Goal: Task Accomplishment & Management: Manage account settings

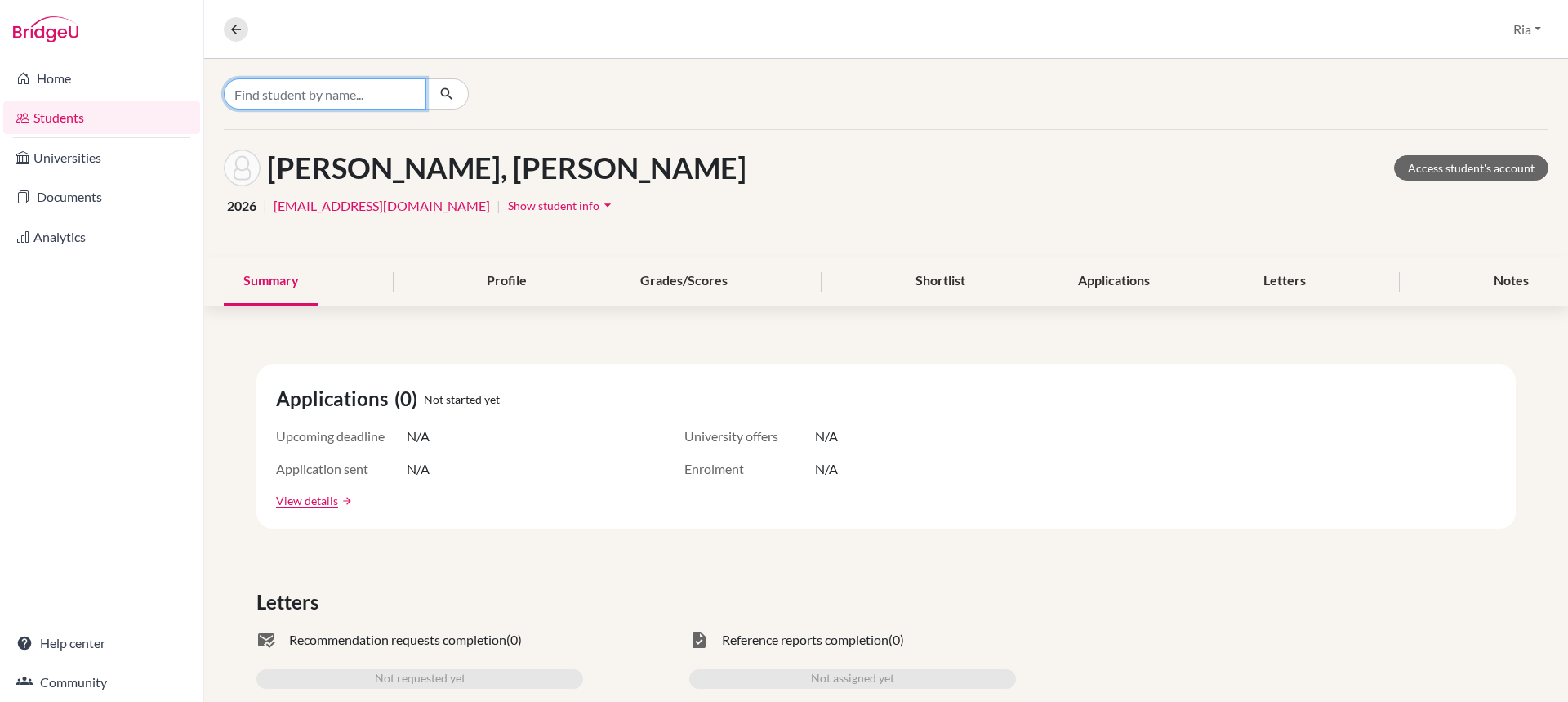
click at [281, 96] on input "Find student by name..." at bounding box center [325, 93] width 202 height 31
type input "joshia"
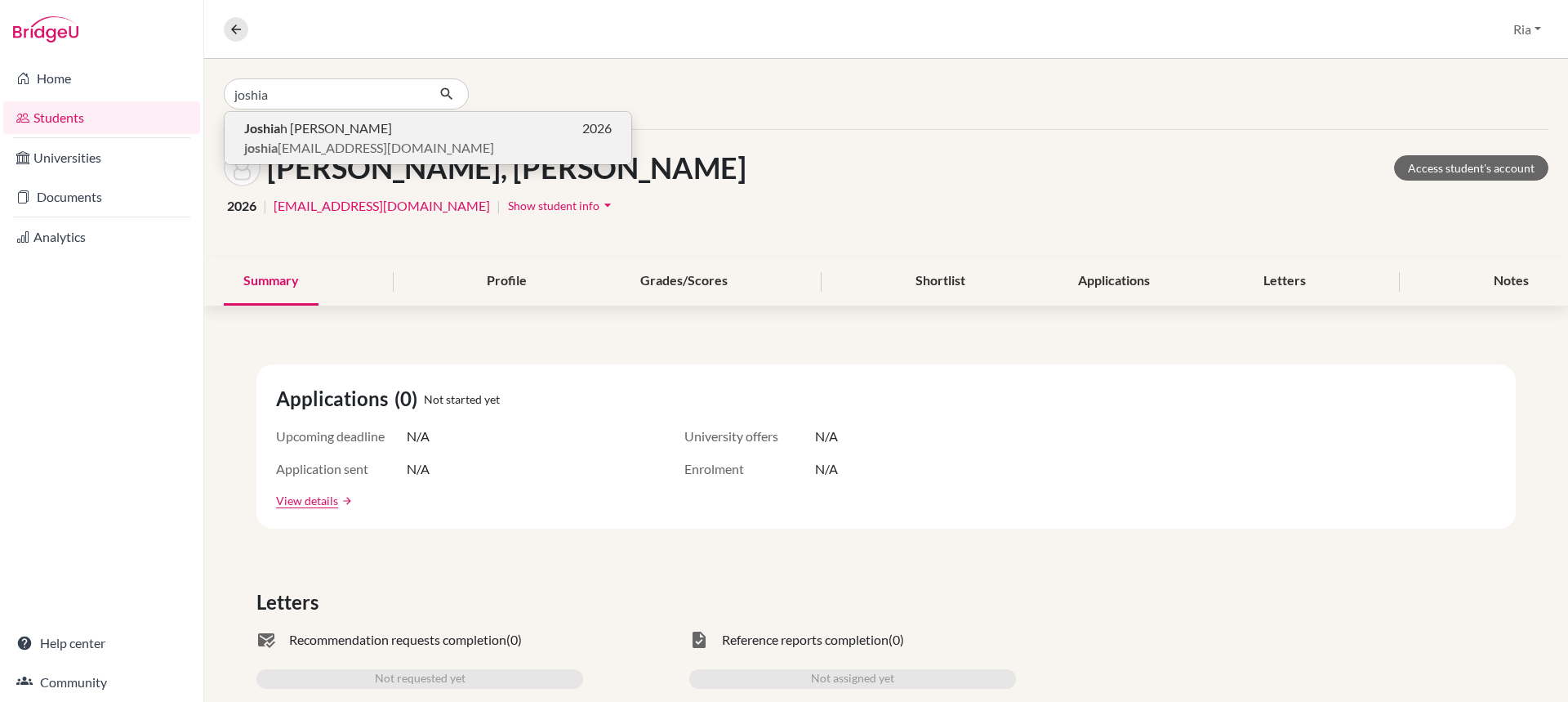
click at [366, 126] on span "Joshia h Emmanuel Hanjaya" at bounding box center [317, 128] width 148 height 20
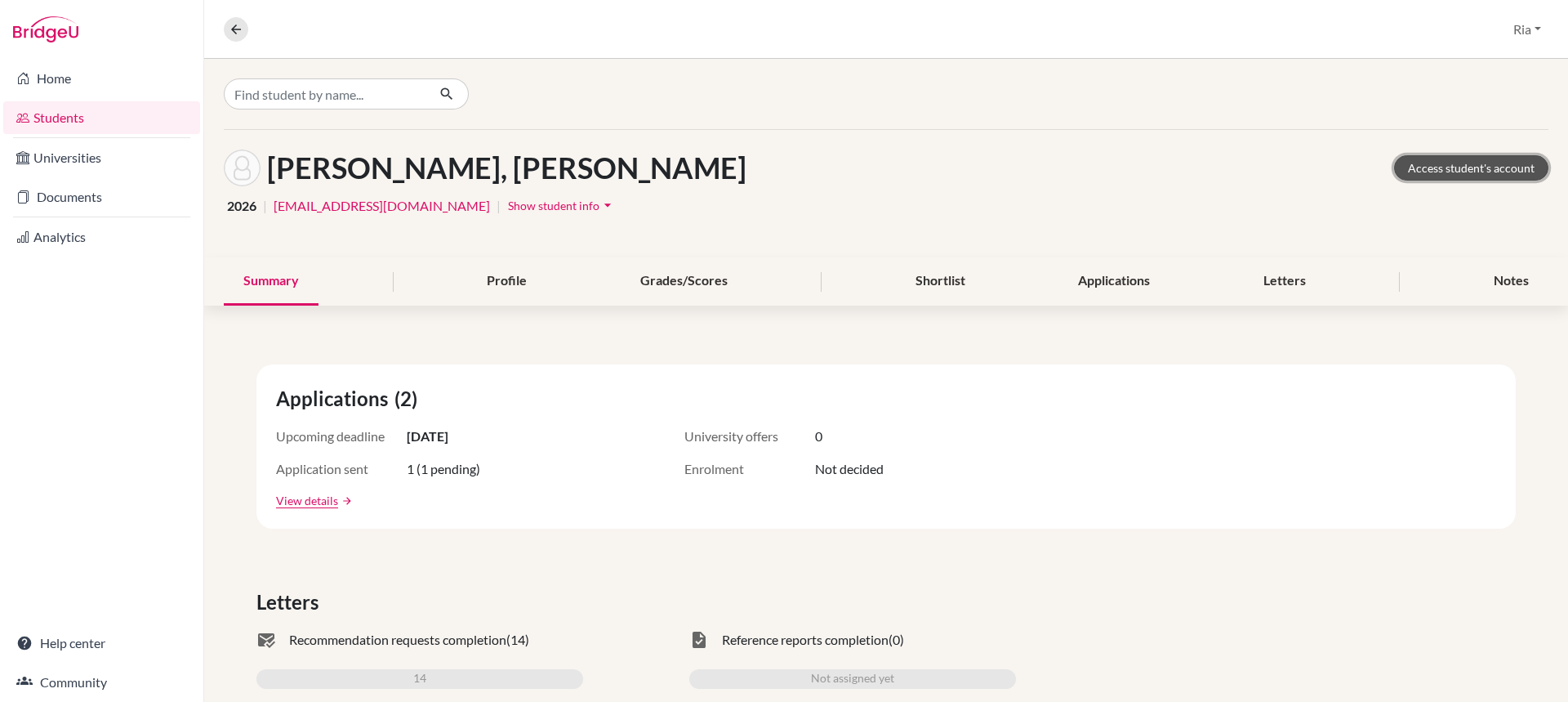
click at [1417, 164] on link "Access student's account" at bounding box center [1471, 168] width 154 height 25
click at [74, 196] on link "Documents" at bounding box center [101, 197] width 197 height 33
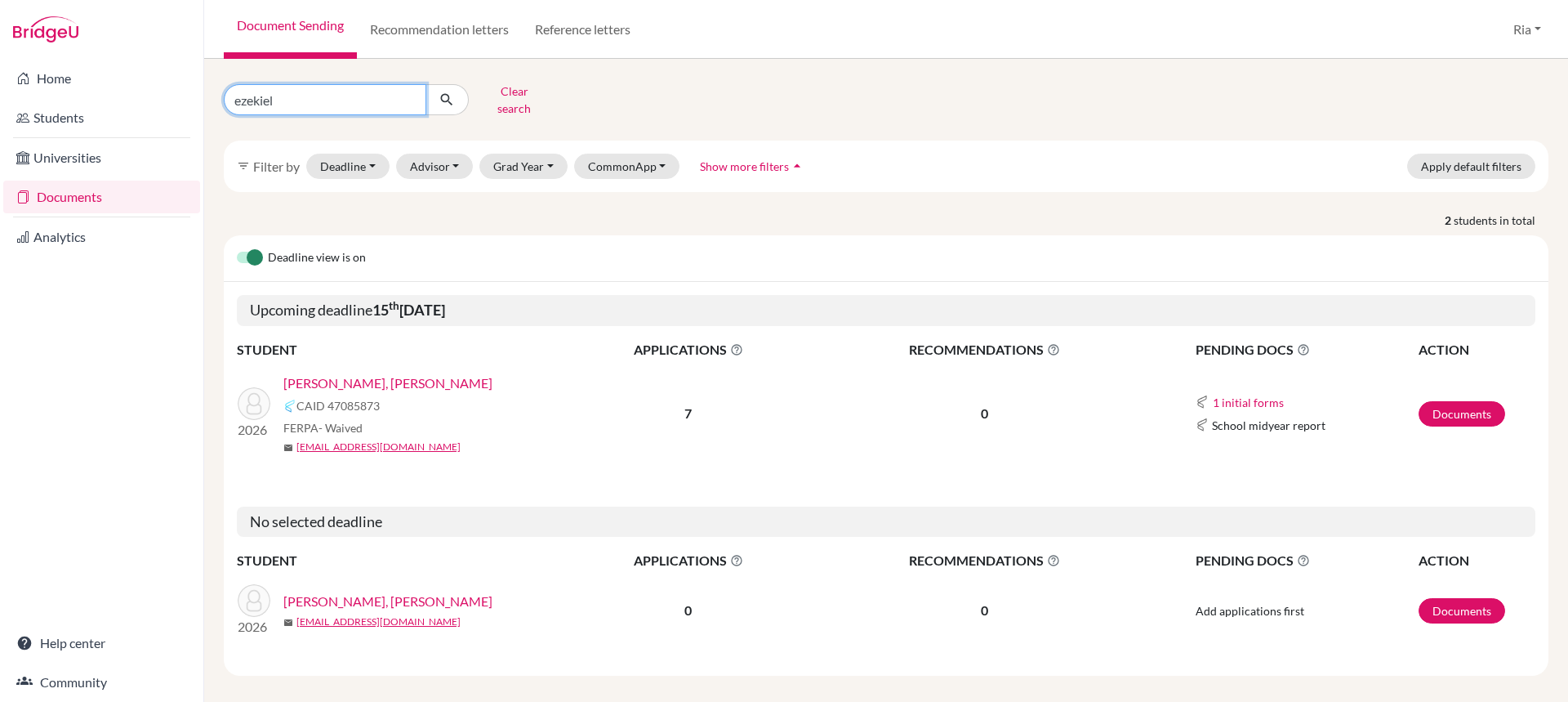
click at [406, 92] on input "ezekiel" at bounding box center [325, 99] width 202 height 31
type input "[PERSON_NAME]"
click button "submit" at bounding box center [447, 99] width 43 height 31
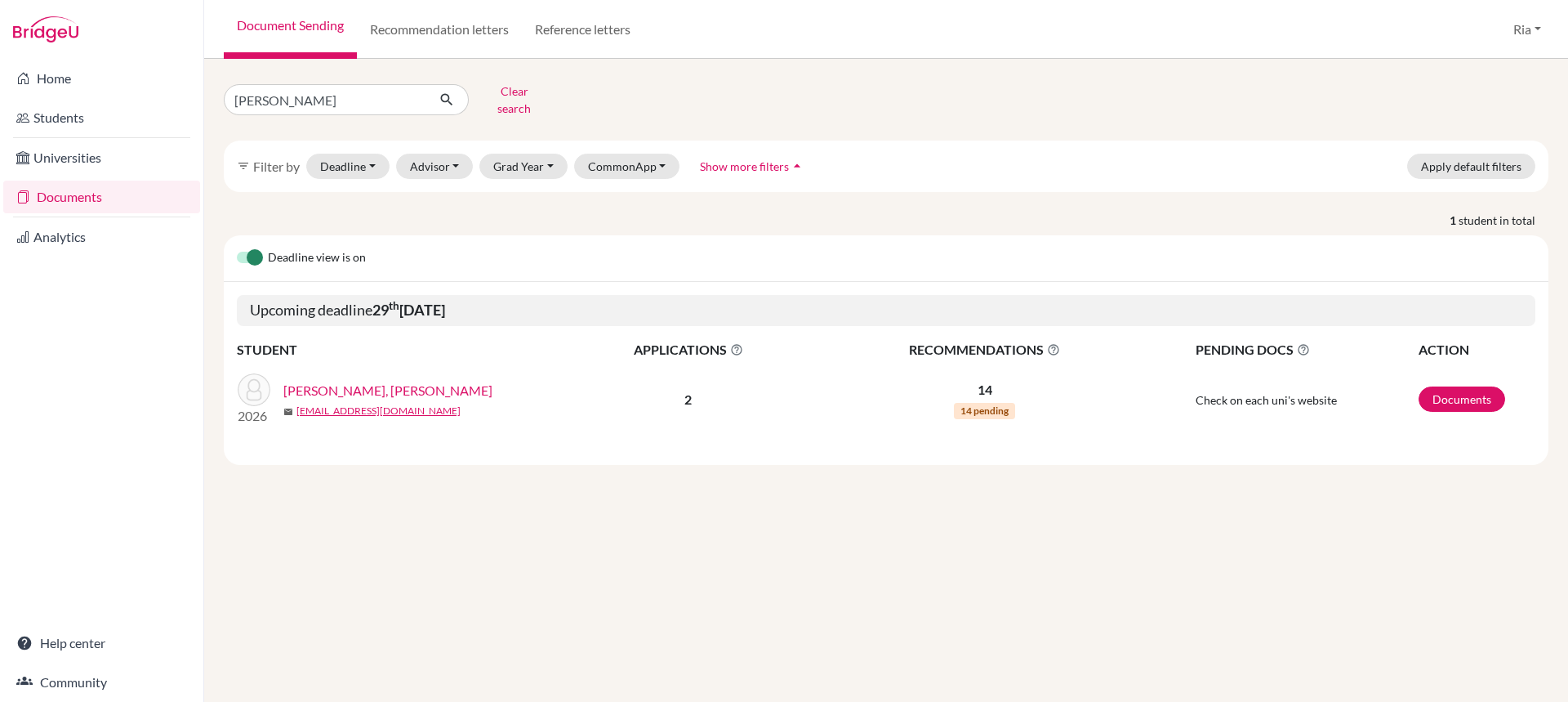
click at [384, 384] on link "[PERSON_NAME], [PERSON_NAME]" at bounding box center [388, 390] width 209 height 20
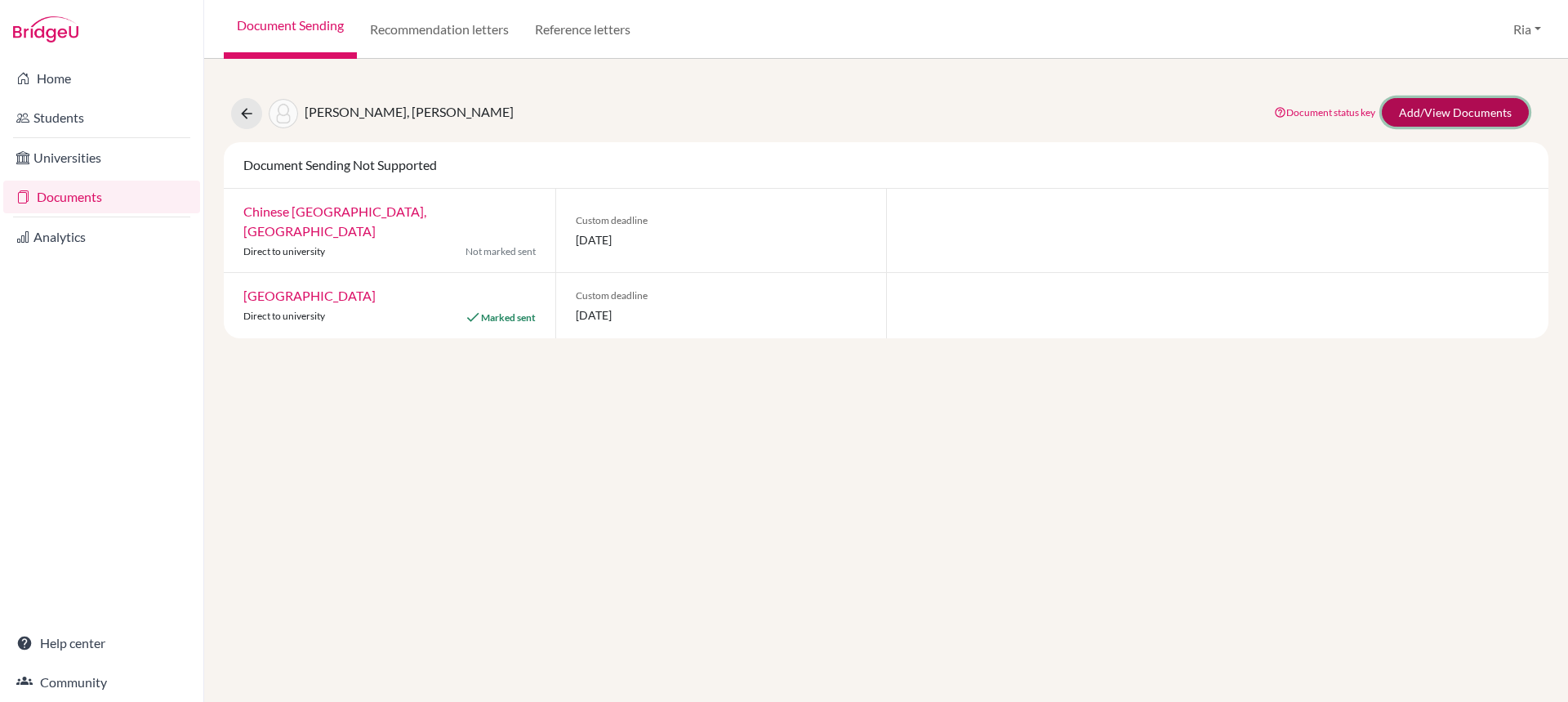
click at [1497, 112] on link "Add/View Documents" at bounding box center [1455, 112] width 147 height 28
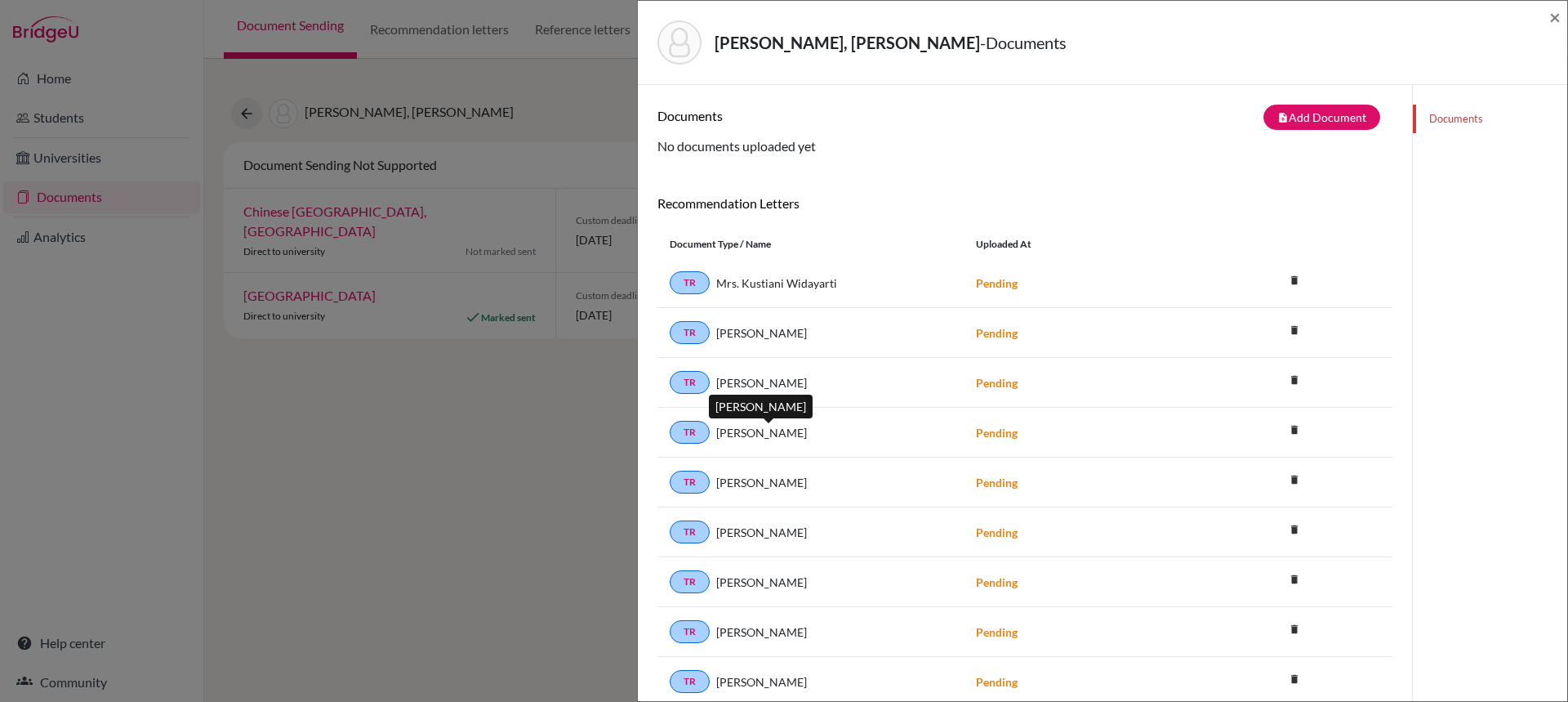
click at [766, 433] on span "Mr. Martin Blackburn" at bounding box center [762, 433] width 90 height 17
click at [1314, 114] on button "note_add Add Document" at bounding box center [1322, 117] width 117 height 25
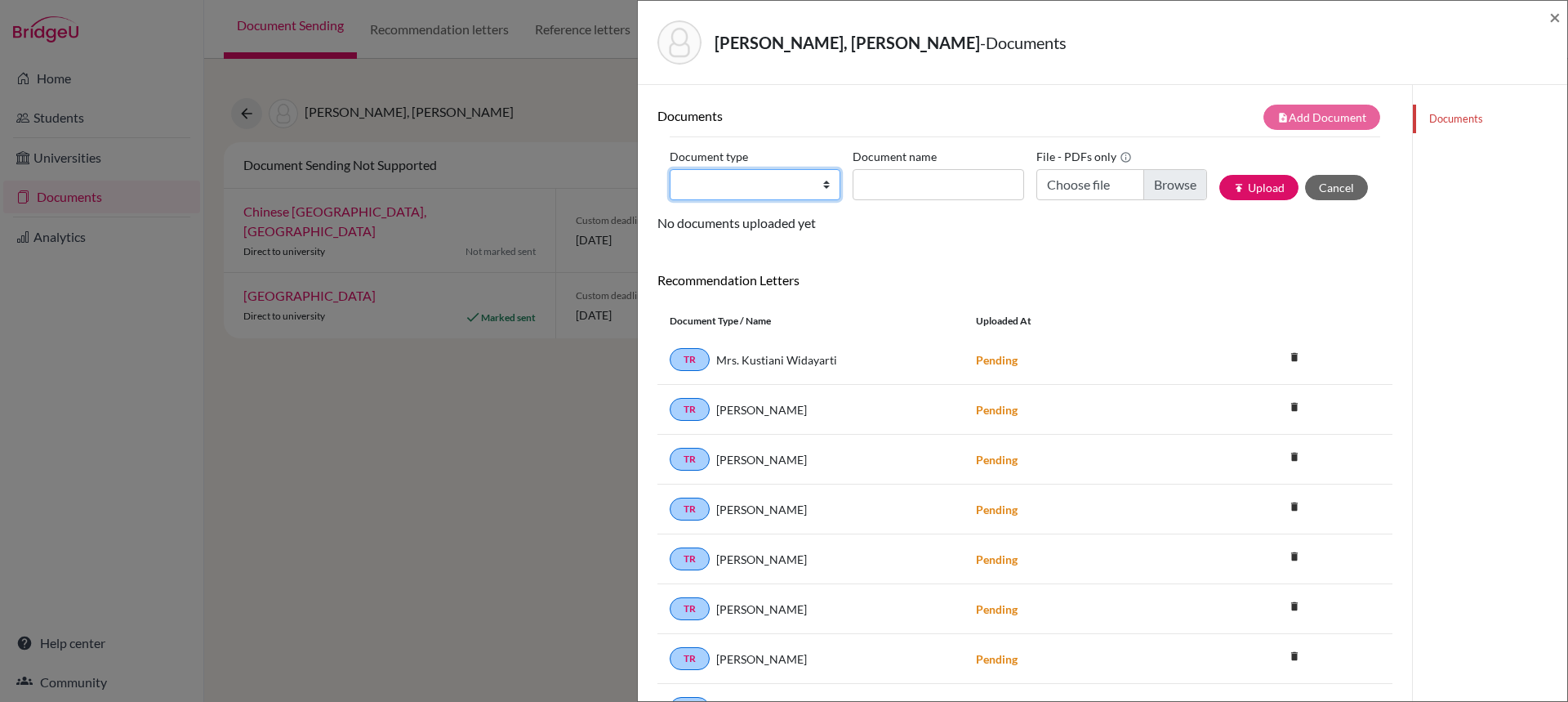
click at [820, 188] on select "Change explanation for Common App reports Counselor recommendation Internationa…" at bounding box center [754, 185] width 170 height 31
select select "5"
click at [670, 170] on select "Change explanation for Common App reports Counselor recommendation Internationa…" at bounding box center [754, 185] width 170 height 31
click at [981, 184] on input "Recommender's name" at bounding box center [937, 185] width 170 height 31
type input "Mr. Martin"
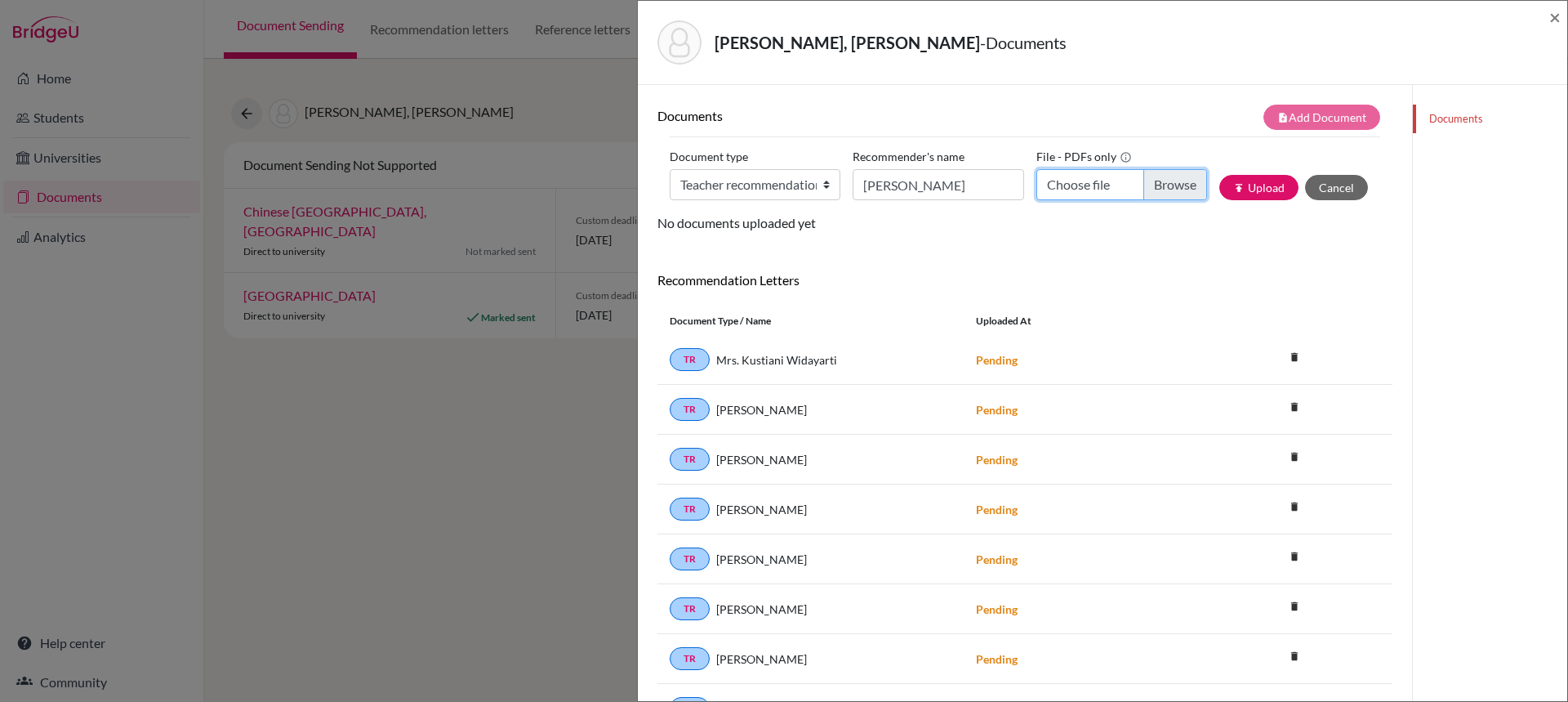
click at [1154, 183] on input "Choose file" at bounding box center [1122, 185] width 170 height 31
type input "C:\fakepath\Joshiah Emmanuel Hanjaya.pdf"
click at [1252, 193] on button "publish Upload" at bounding box center [1259, 188] width 79 height 25
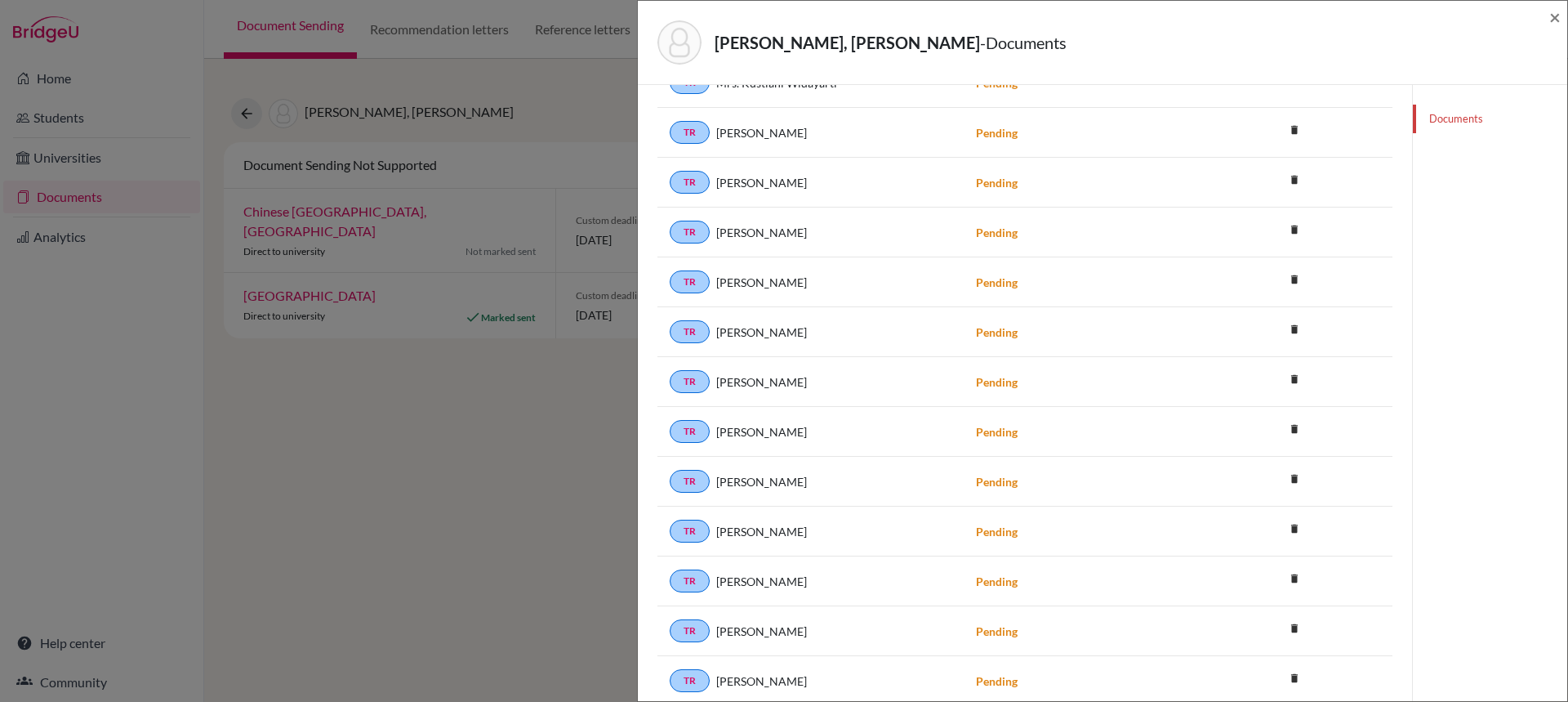
scroll to position [409, 0]
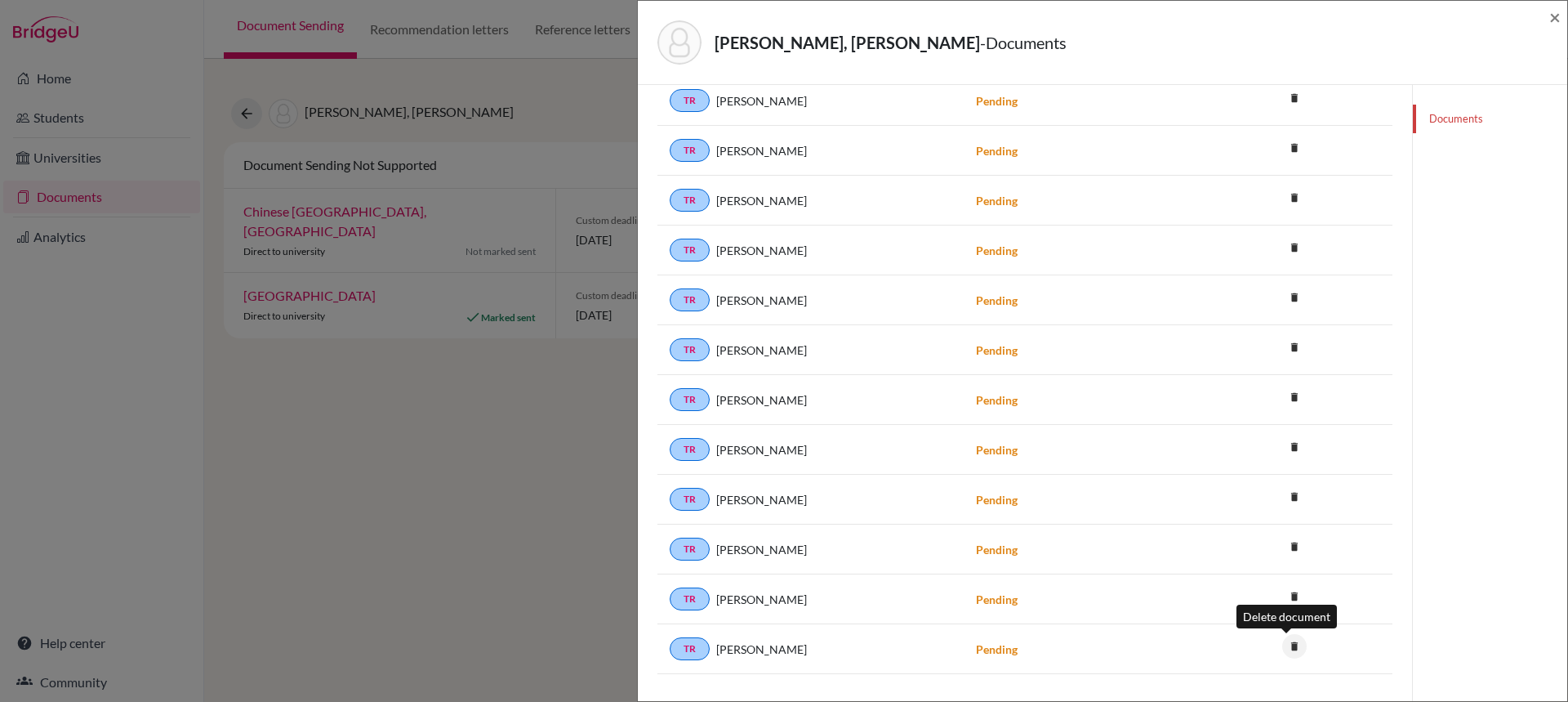
click at [1286, 644] on icon "delete" at bounding box center [1295, 646] width 24 height 24
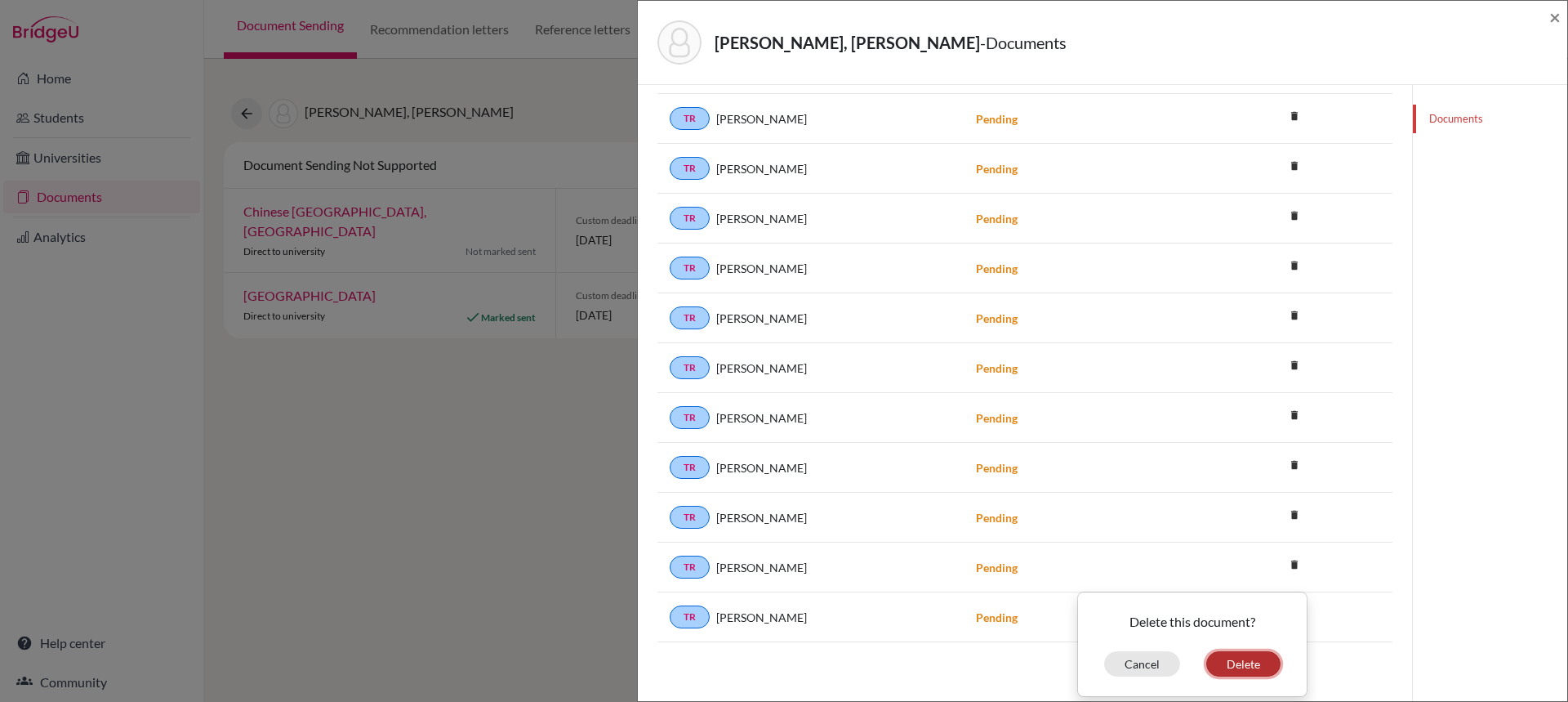
click at [1252, 651] on button "Delete" at bounding box center [1243, 663] width 74 height 25
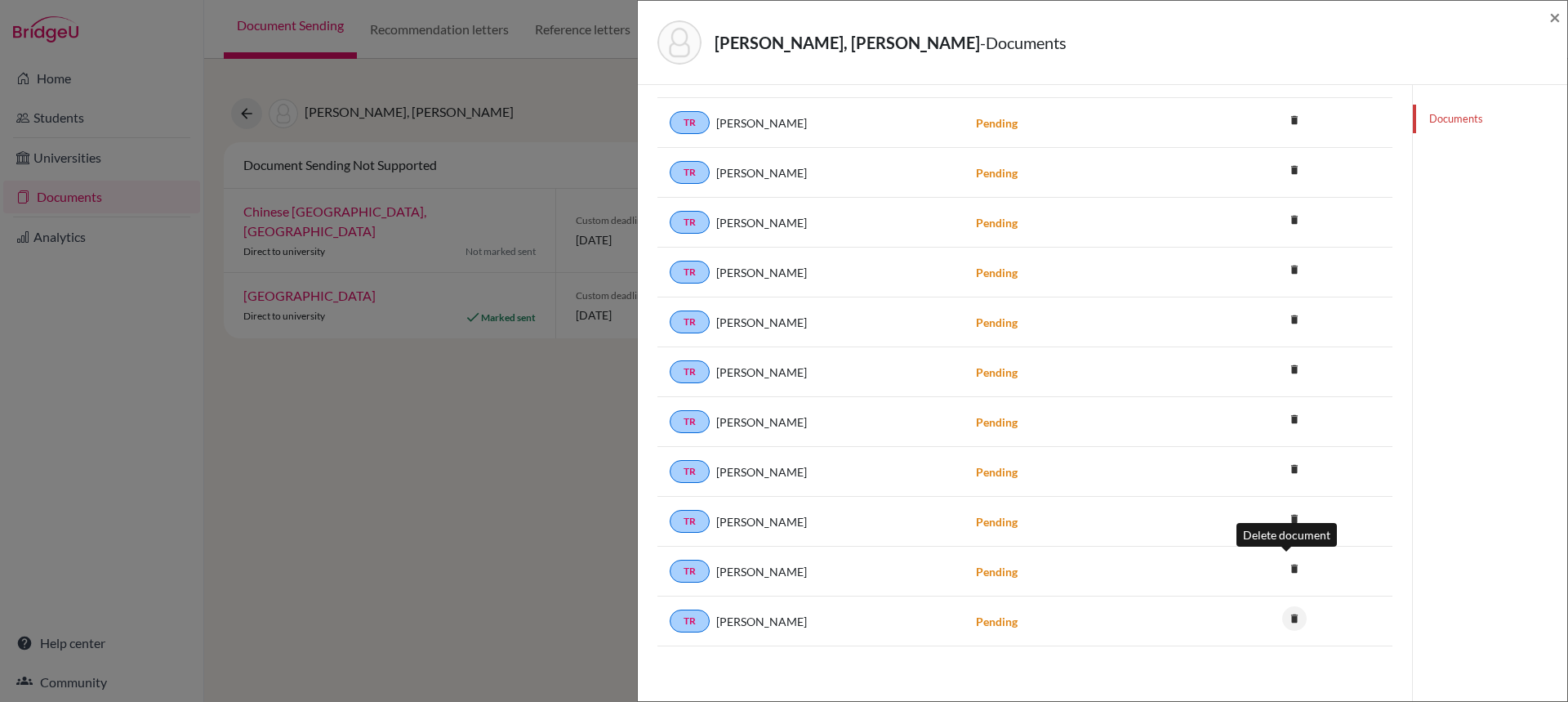
scroll to position [445, 0]
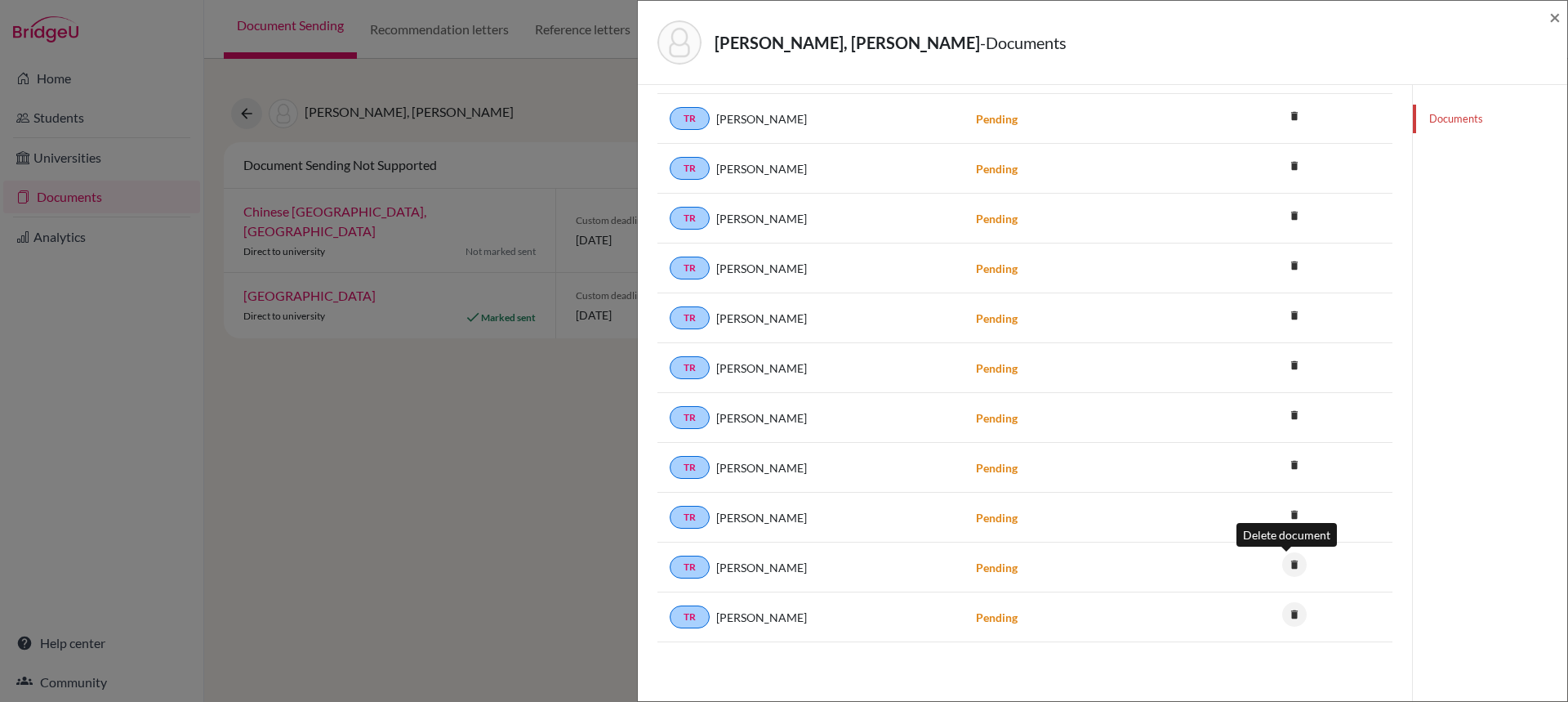
click at [1290, 569] on icon "delete" at bounding box center [1295, 564] width 24 height 24
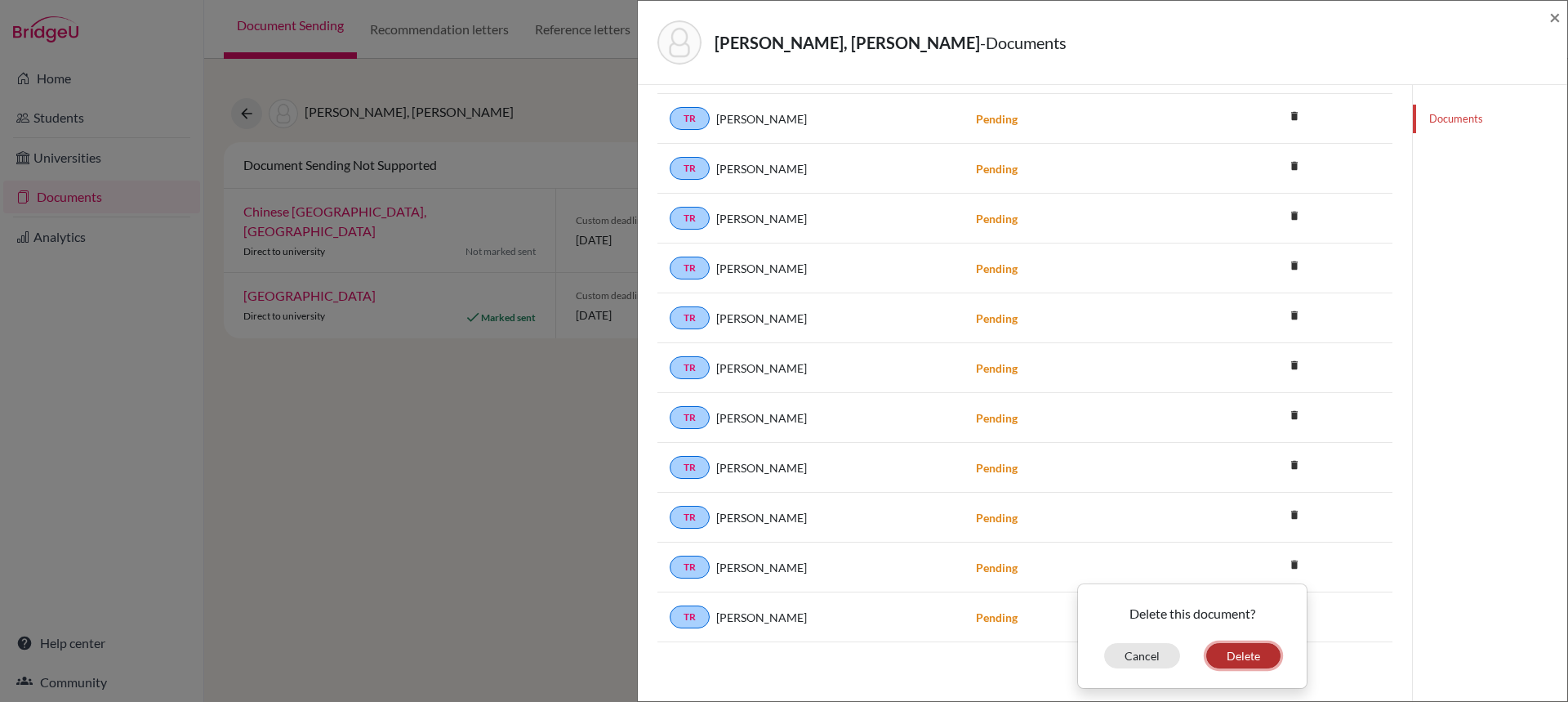
click at [1246, 650] on button "Delete" at bounding box center [1243, 656] width 74 height 25
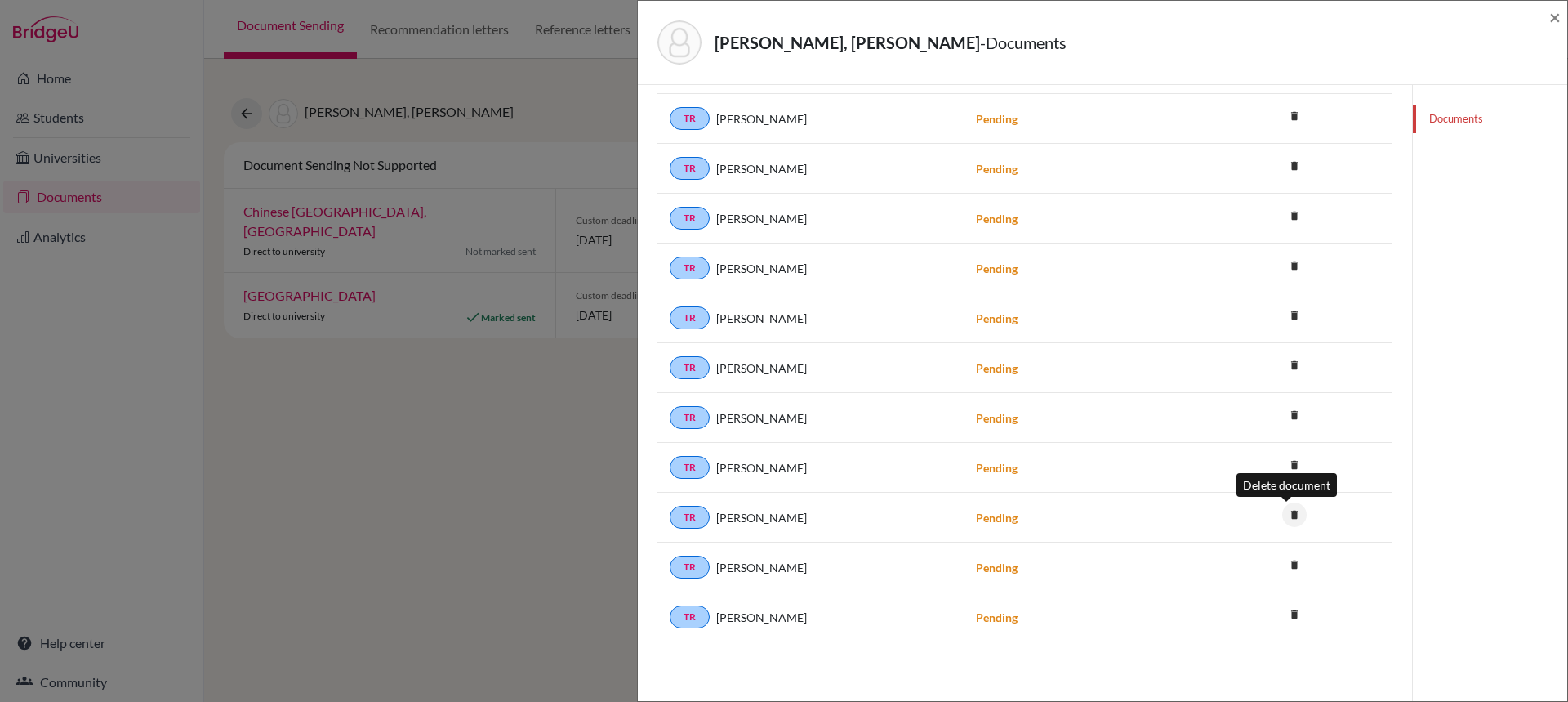
click at [1285, 518] on icon "delete" at bounding box center [1295, 514] width 24 height 24
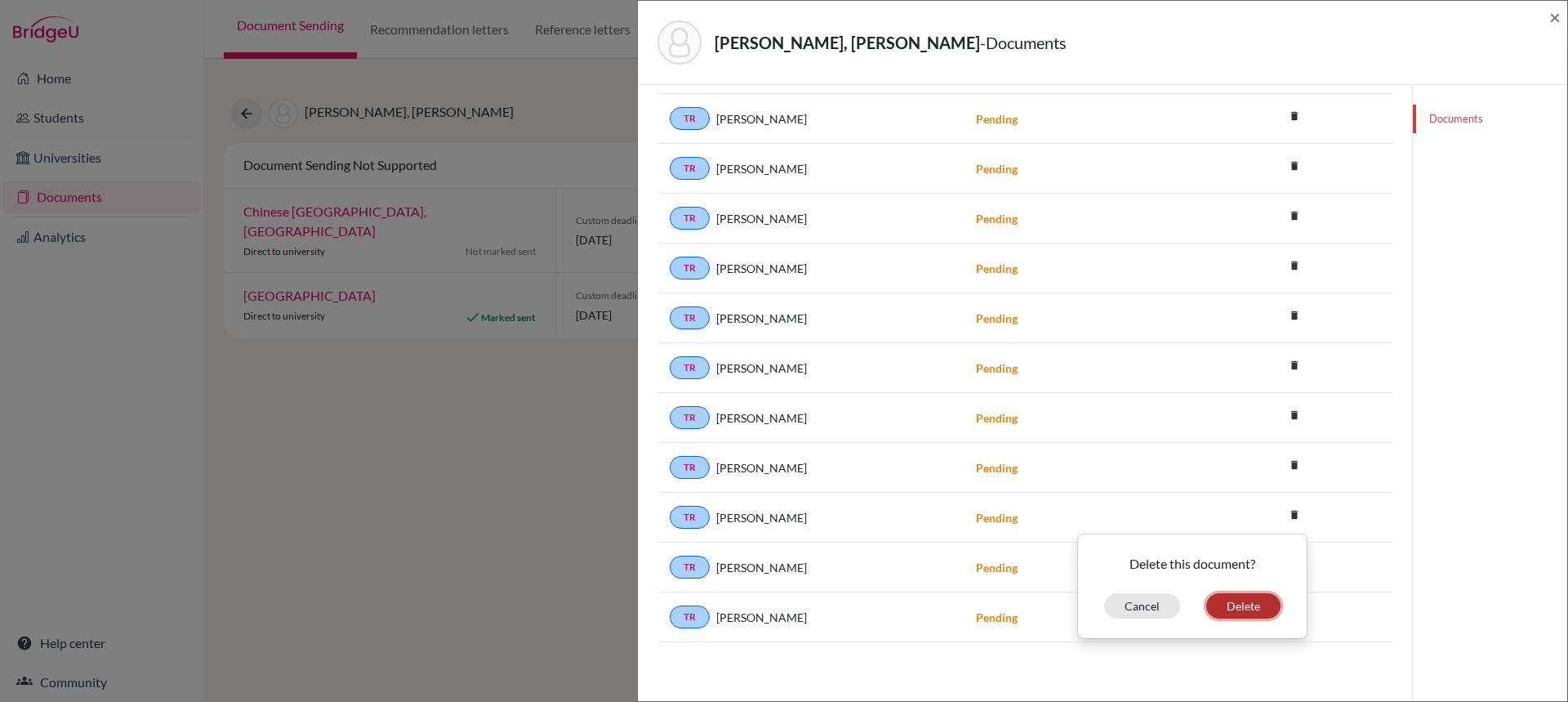
click at [1217, 599] on button "Delete" at bounding box center [1243, 606] width 74 height 25
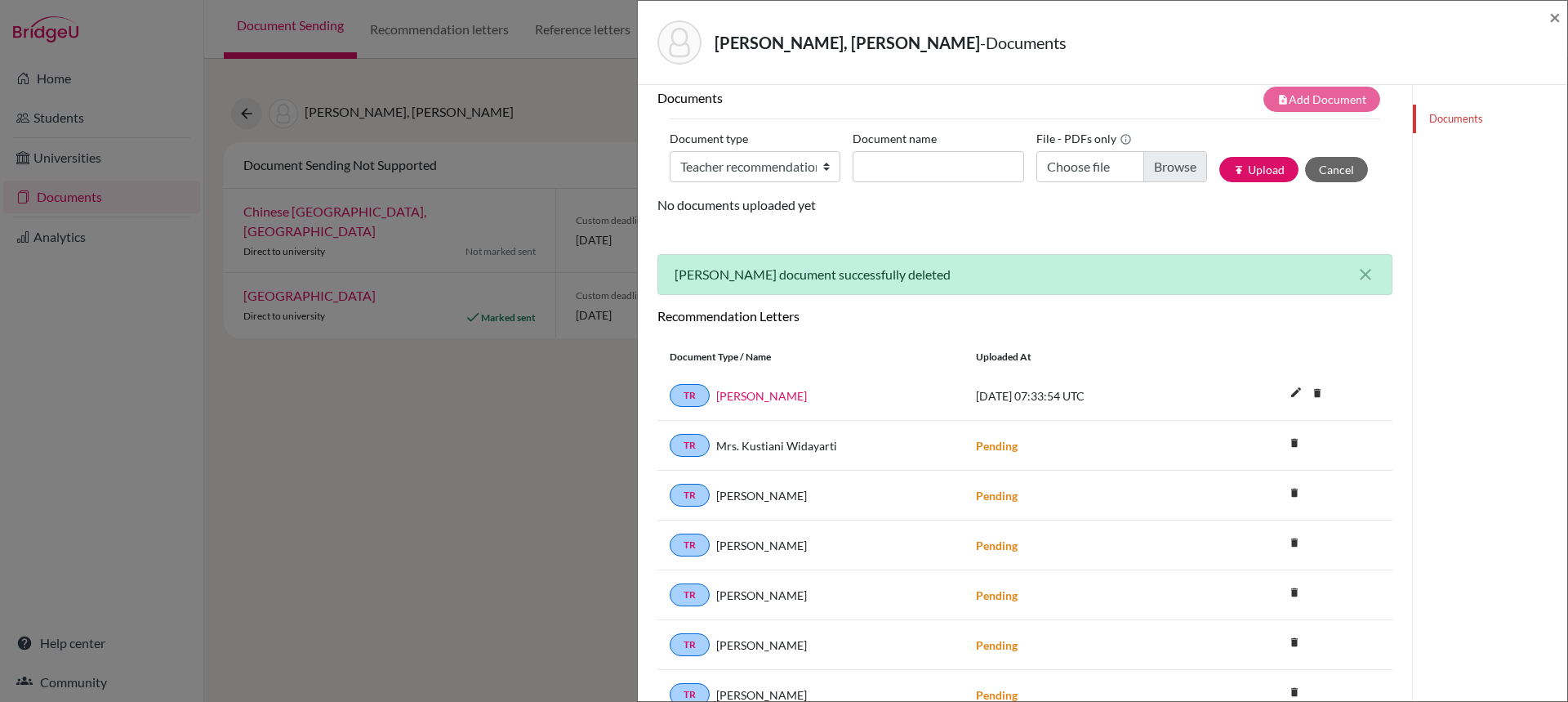
scroll to position [182, 0]
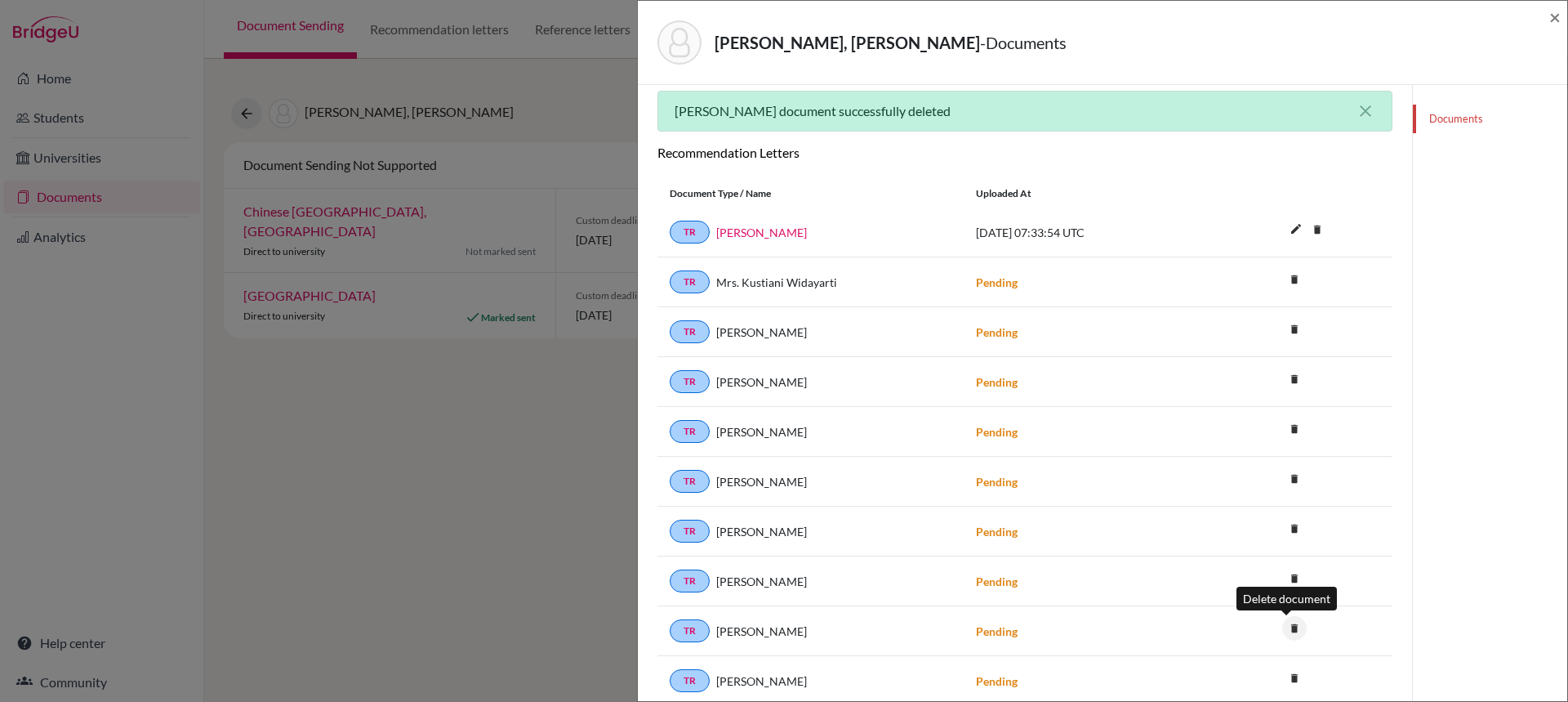
click at [1291, 625] on icon "delete" at bounding box center [1295, 629] width 24 height 24
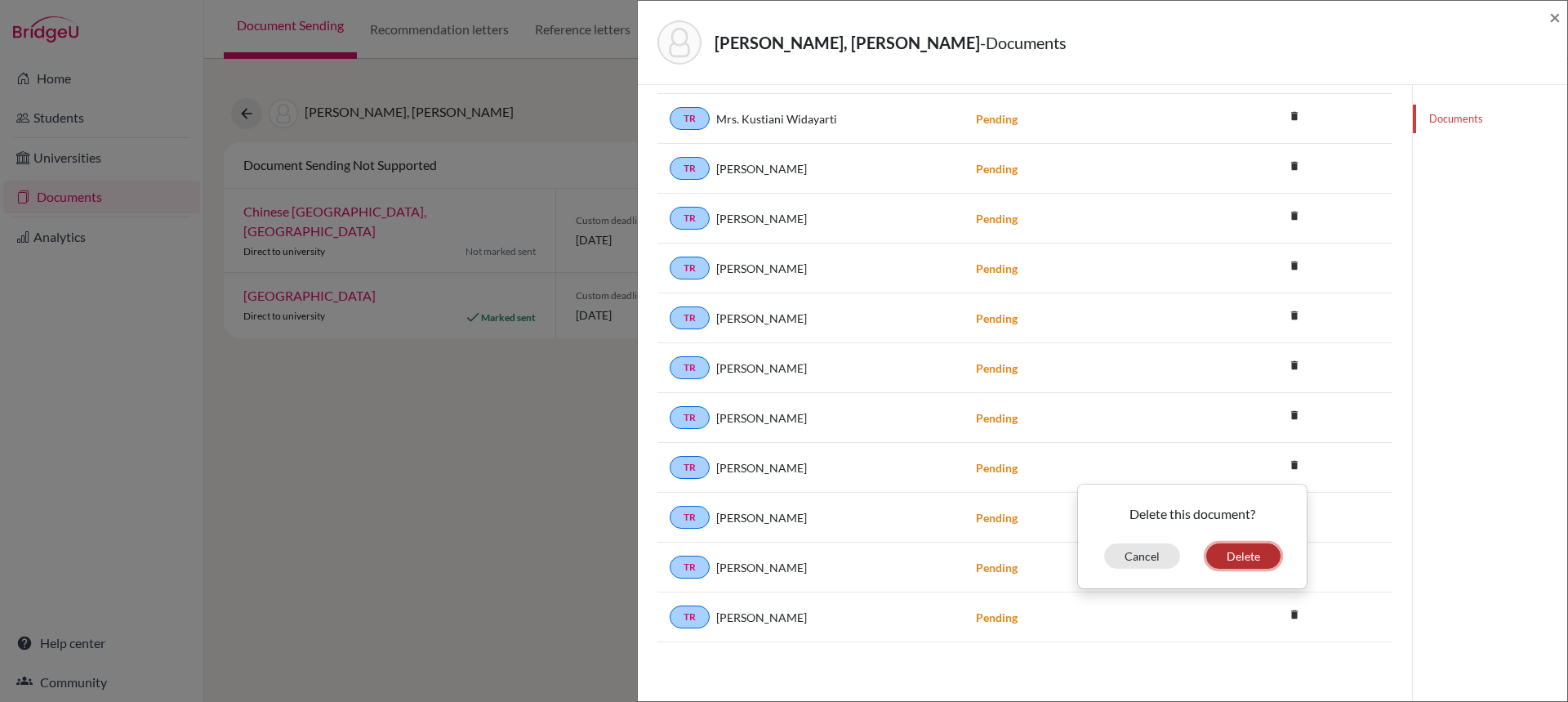
click at [1229, 544] on button "Delete" at bounding box center [1243, 556] width 74 height 25
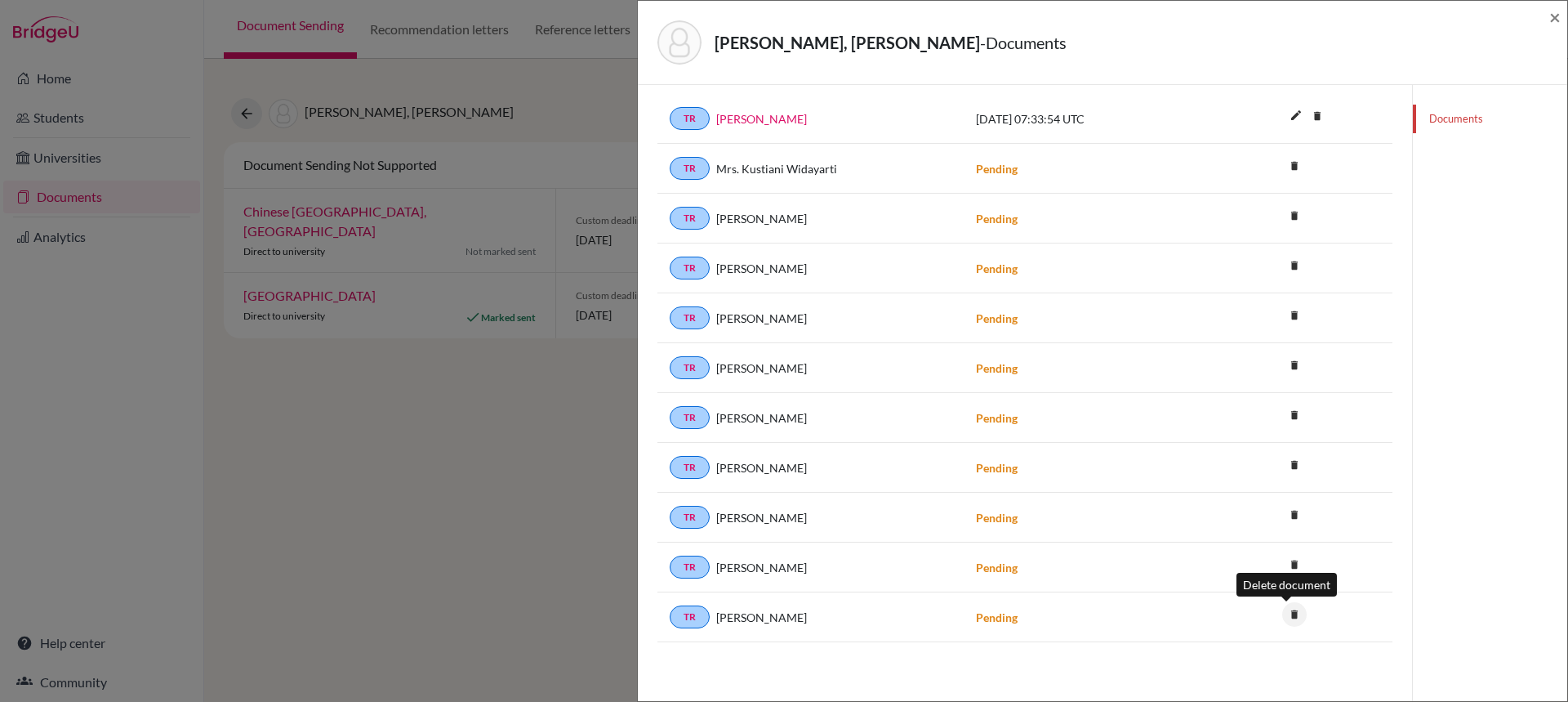
click at [1286, 611] on icon "delete" at bounding box center [1295, 614] width 24 height 24
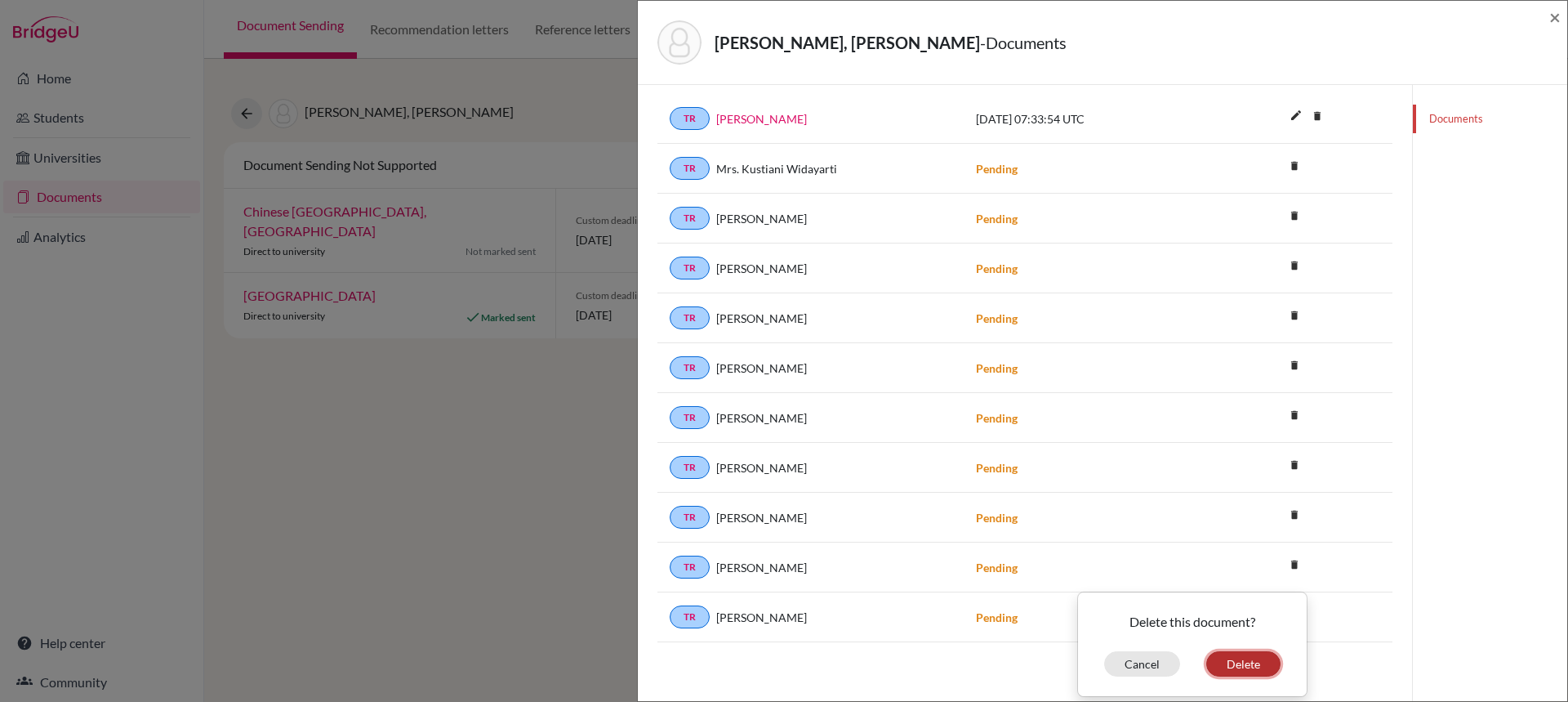
click at [1242, 668] on button "Delete" at bounding box center [1243, 663] width 74 height 25
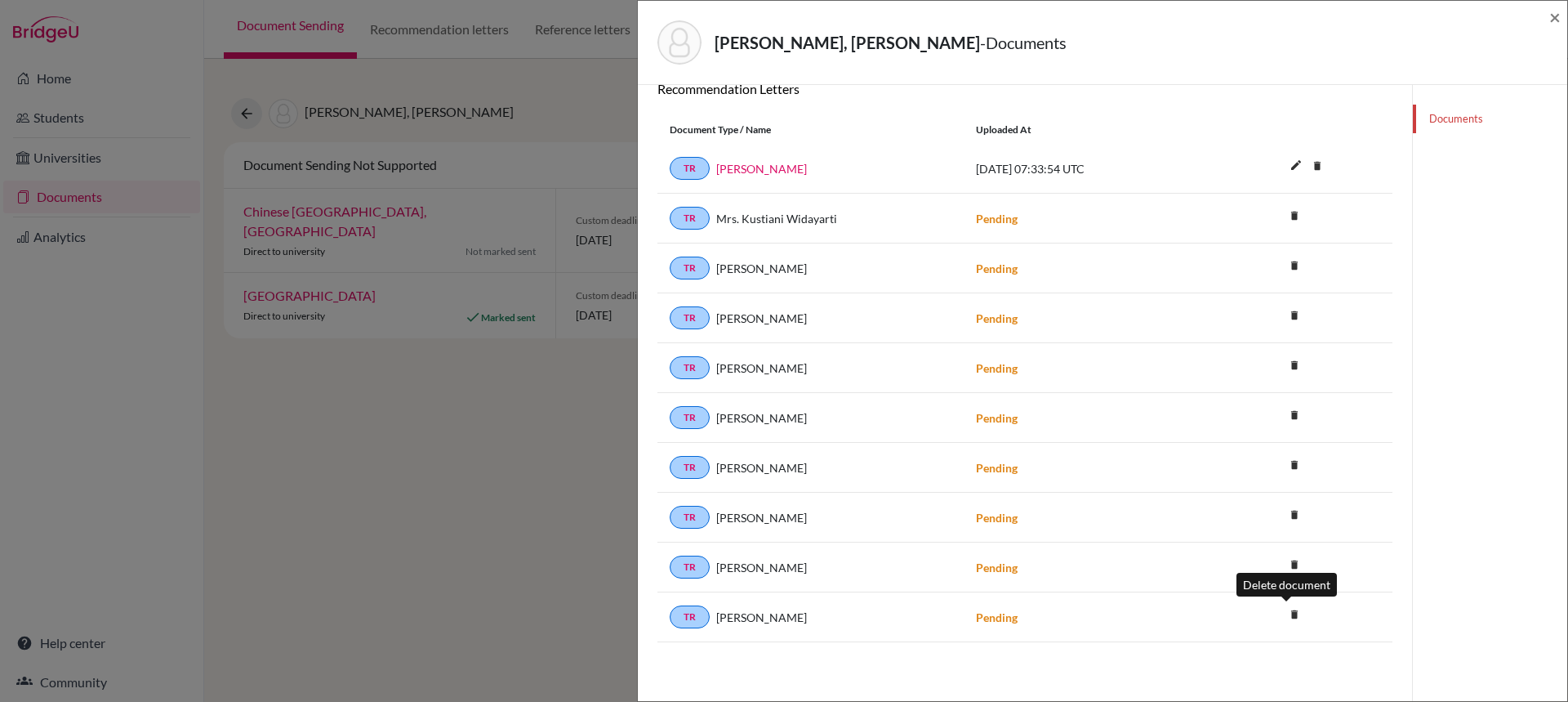
drag, startPoint x: 1294, startPoint y: 612, endPoint x: 1252, endPoint y: 591, distance: 47.0
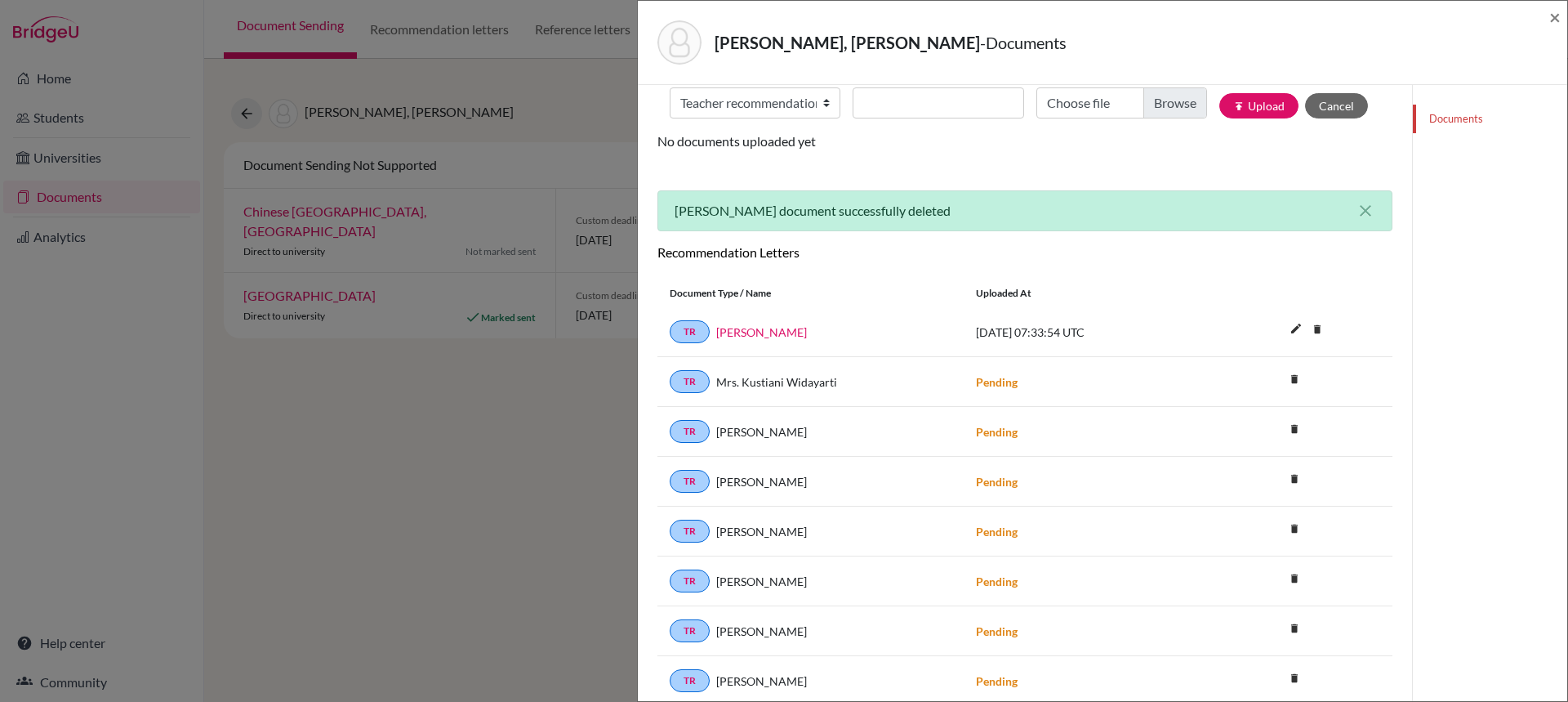
scroll to position [0, 0]
